Goal: Find specific page/section: Find specific page/section

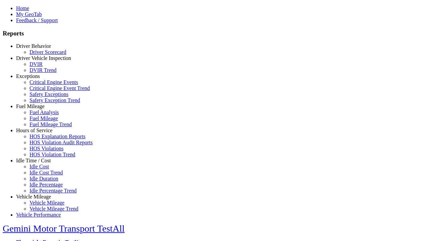
click at [39, 164] on link "Idle Time / Cost" at bounding box center [33, 161] width 35 height 6
click at [44, 170] on link "Idle Cost" at bounding box center [39, 167] width 19 height 6
select select "**"
select select
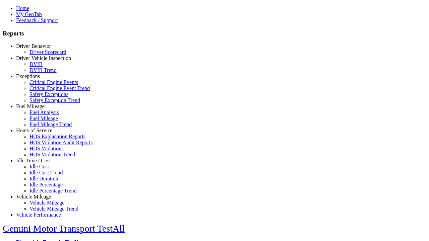
select select
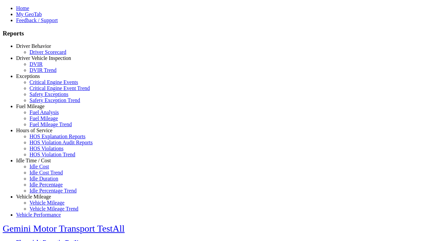
select select
